Goal: Information Seeking & Learning: Learn about a topic

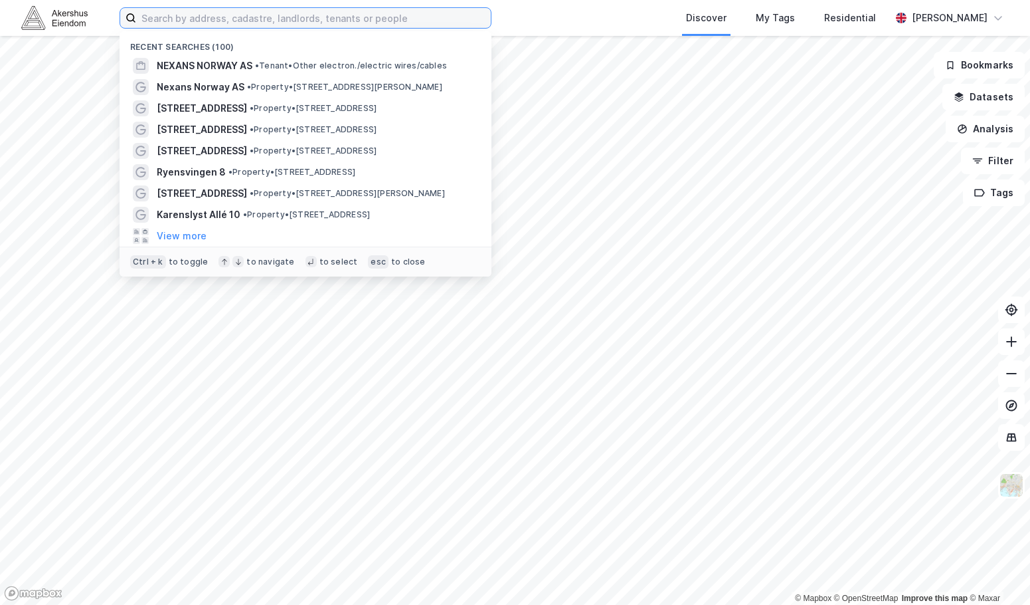
click at [221, 9] on input at bounding box center [313, 18] width 355 height 20
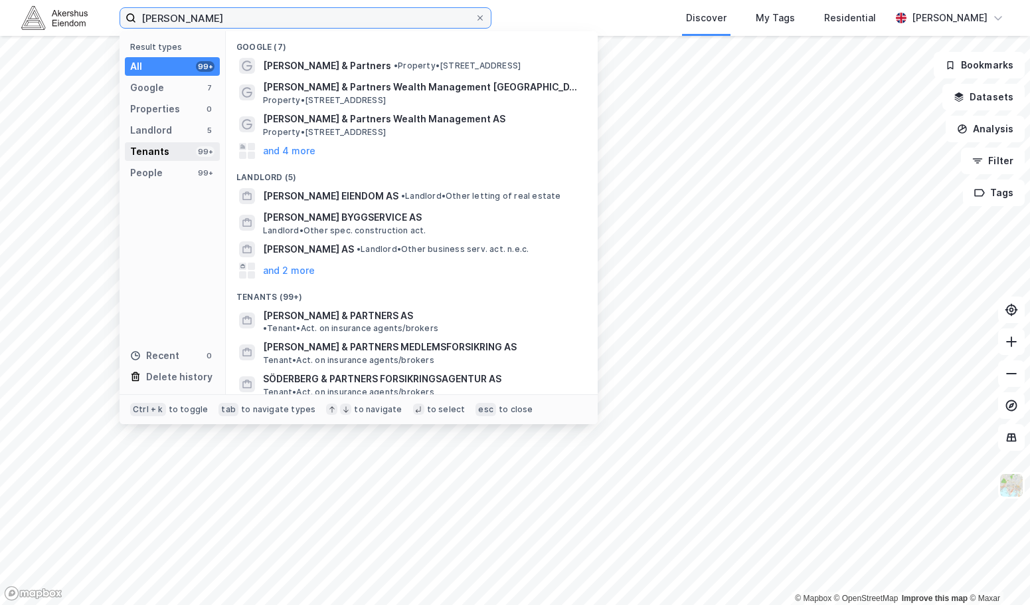
type input "[PERSON_NAME]"
click at [175, 152] on div "Tenants 99+" at bounding box center [172, 151] width 95 height 19
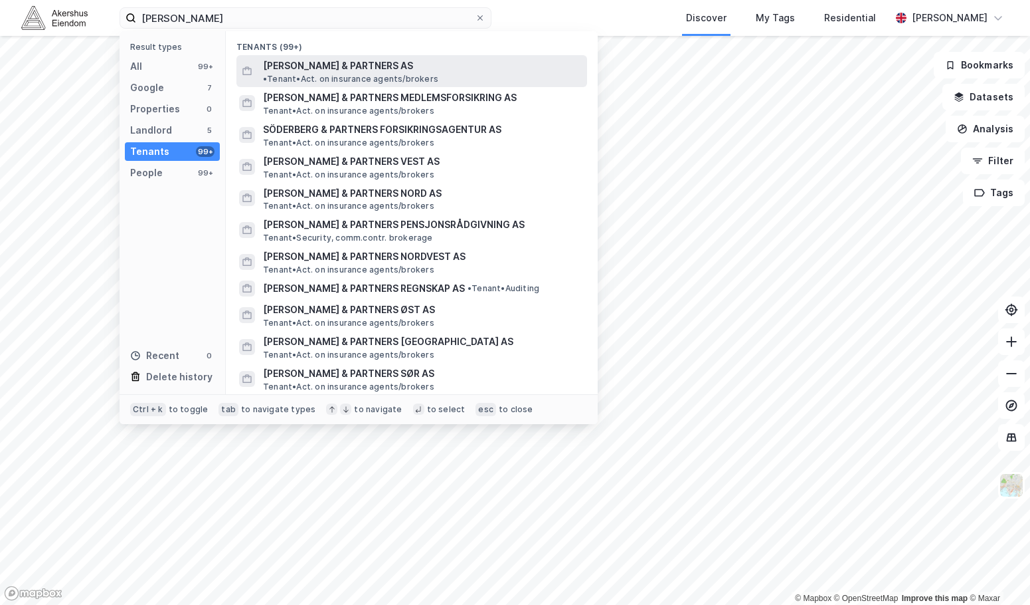
click at [324, 68] on span "[PERSON_NAME] & PARTNERS AS" at bounding box center [338, 66] width 150 height 16
